Goal: Task Accomplishment & Management: Use online tool/utility

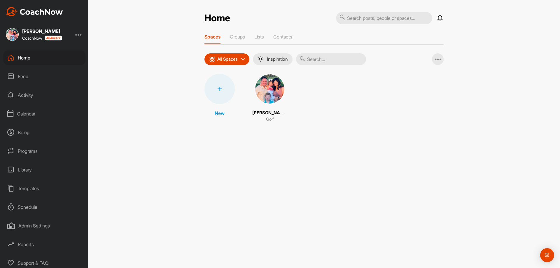
click at [25, 78] on div "Feed" at bounding box center [44, 76] width 82 height 15
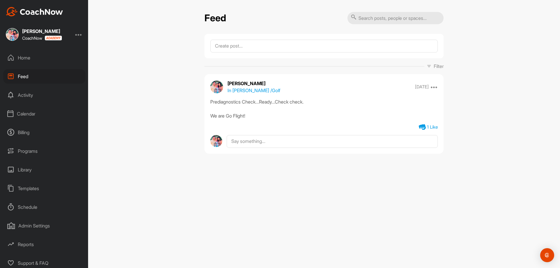
click at [26, 93] on div "Activity" at bounding box center [44, 95] width 82 height 15
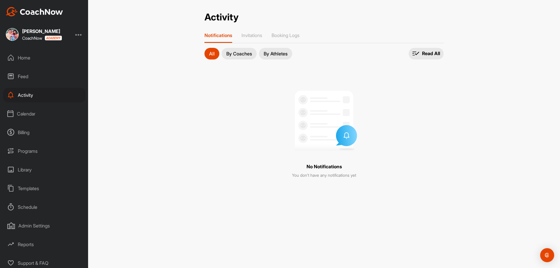
click at [26, 114] on div "Calendar" at bounding box center [44, 114] width 82 height 15
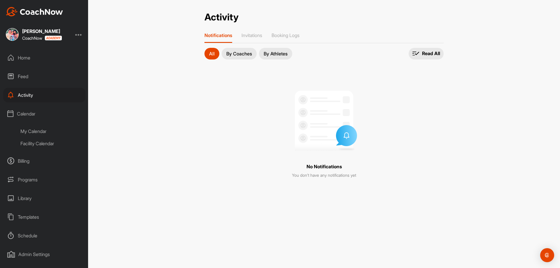
click at [36, 144] on div "Facility Calendar" at bounding box center [50, 143] width 69 height 12
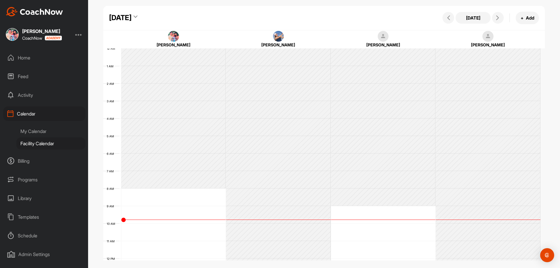
scroll to position [101, 0]
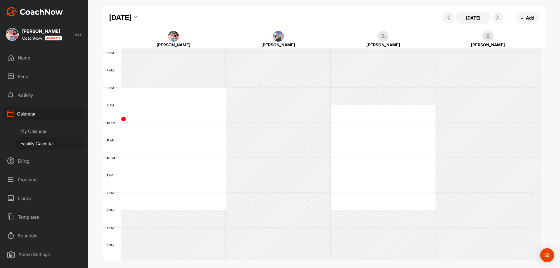
click at [29, 164] on div "Billing" at bounding box center [44, 161] width 82 height 15
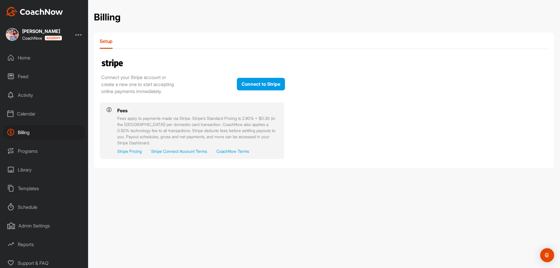
click at [34, 152] on div "Programs" at bounding box center [44, 151] width 82 height 15
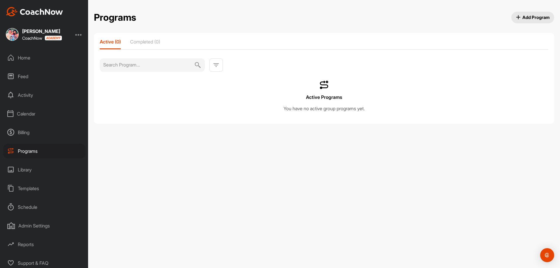
click at [216, 66] on img at bounding box center [216, 65] width 7 height 7
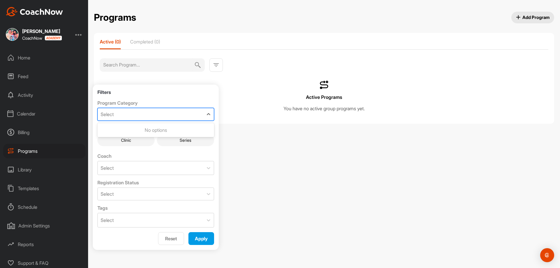
click at [191, 110] on div "Select" at bounding box center [151, 114] width 106 height 12
click at [188, 117] on div "Select" at bounding box center [151, 114] width 106 height 12
click at [531, 21] on button "Add Program" at bounding box center [533, 18] width 43 height 12
